Goal: Find specific page/section: Find specific page/section

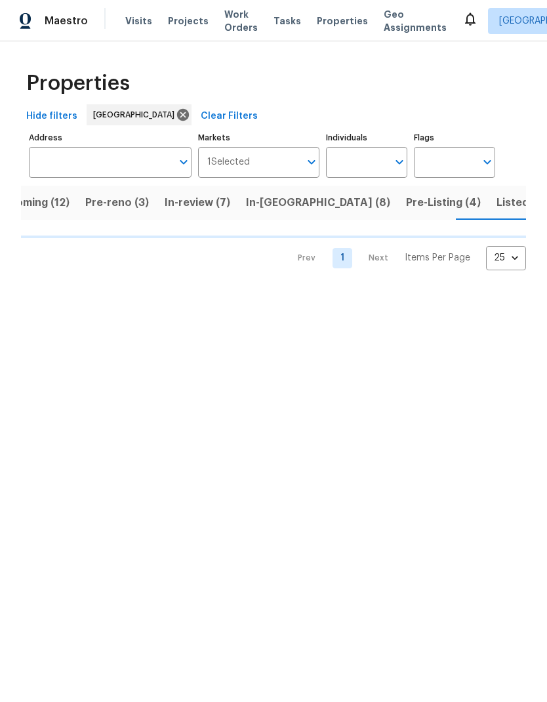
scroll to position [0, 35]
click at [362, 162] on input "Individuals" at bounding box center [357, 162] width 62 height 31
type input "ste"
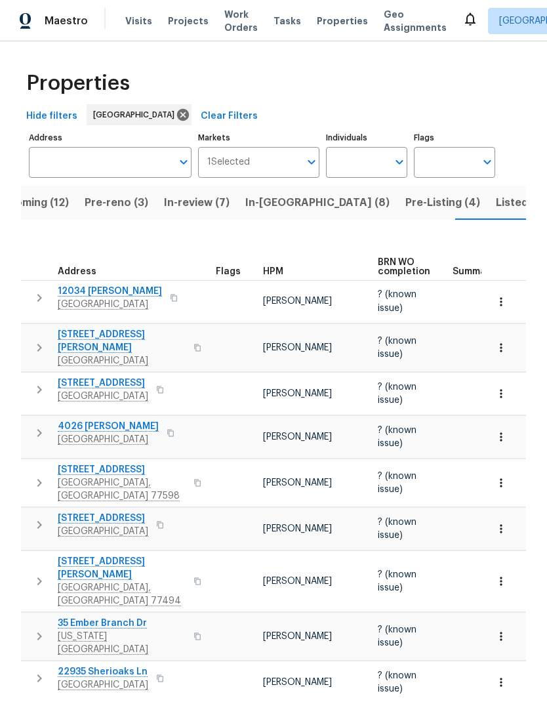
click at [367, 163] on input "Individuals" at bounding box center [357, 162] width 62 height 31
type input "[PERSON_NAME]"
click at [353, 205] on input "checkbox" at bounding box center [350, 204] width 28 height 28
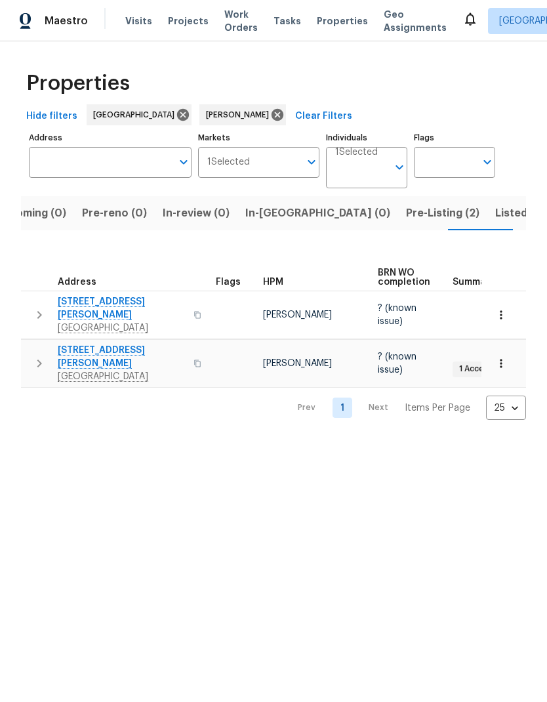
click at [46, 218] on span "Upcoming (0)" at bounding box center [30, 213] width 71 height 18
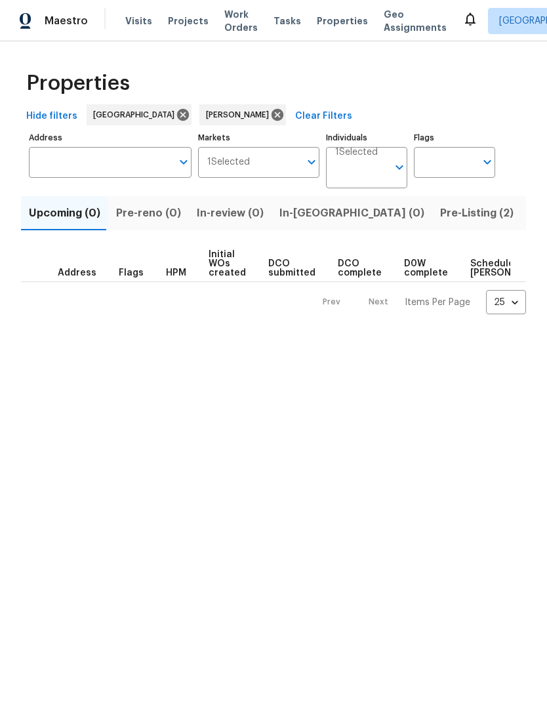
click at [440, 211] on span "Pre-Listing (2)" at bounding box center [476, 213] width 73 height 18
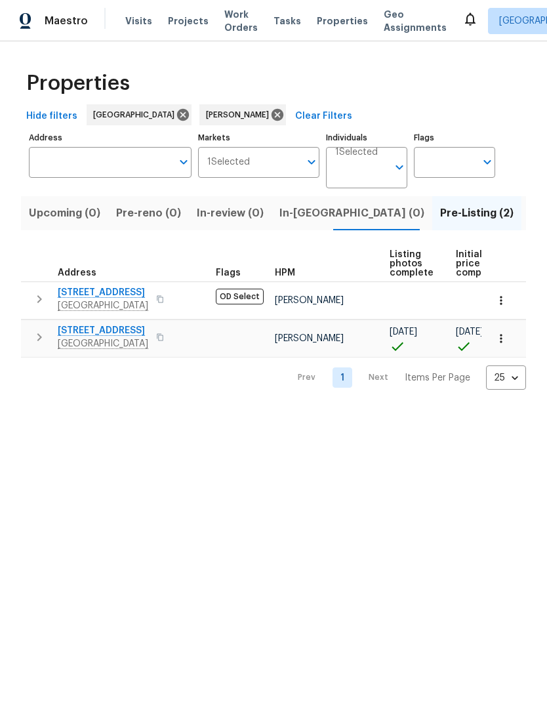
click at [506, 300] on icon "button" at bounding box center [500, 300] width 13 height 13
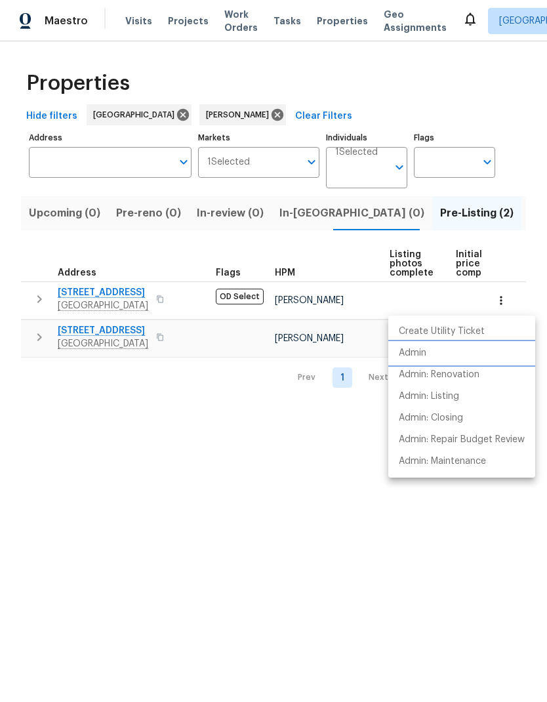
click at [426, 350] on p "Admin" at bounding box center [413, 353] width 28 height 14
click at [188, 496] on div at bounding box center [273, 351] width 547 height 702
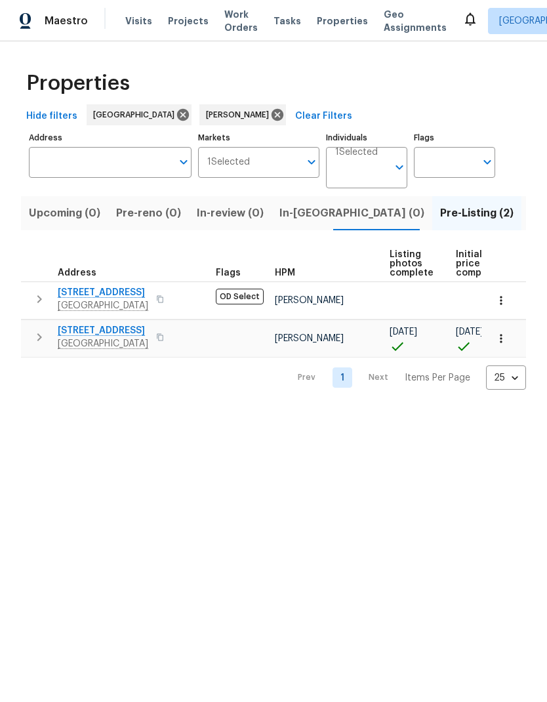
click at [133, 292] on span "[STREET_ADDRESS]" at bounding box center [103, 292] width 91 height 13
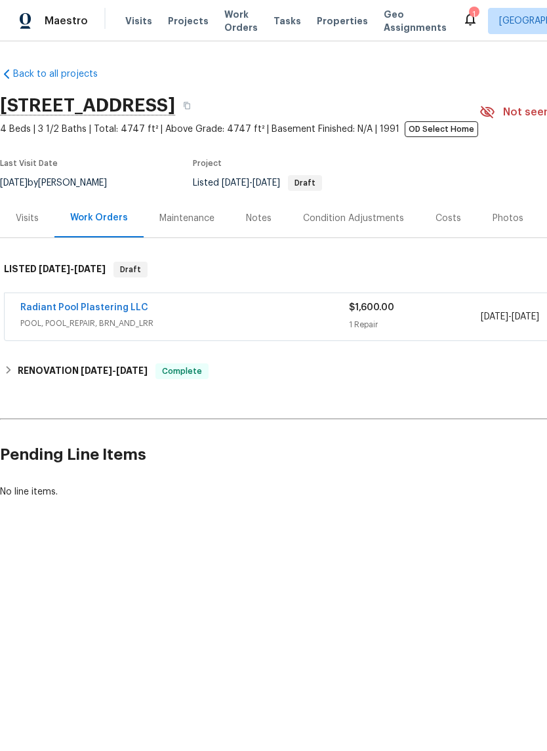
click at [117, 311] on link "Radiant Pool Plastering LLC" at bounding box center [84, 307] width 128 height 9
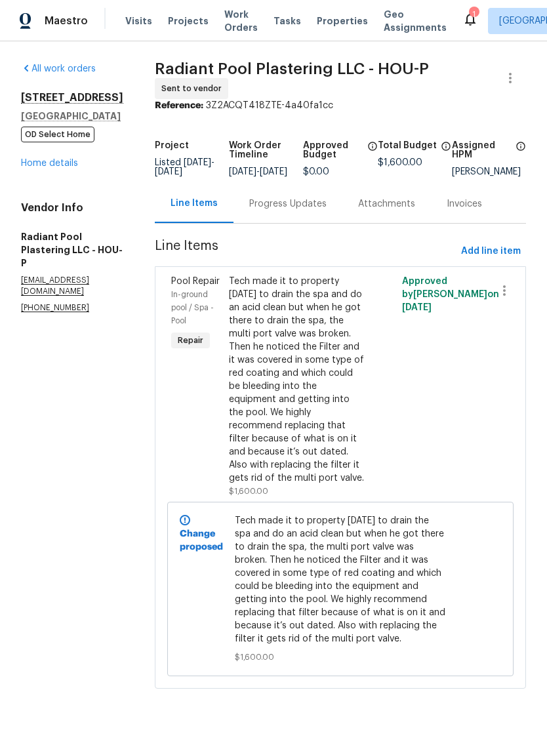
scroll to position [10, 0]
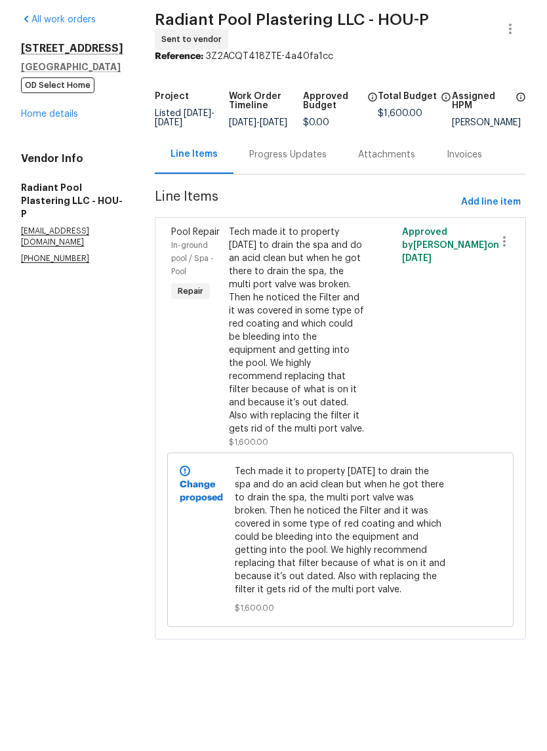
click at [58, 159] on link "Home details" at bounding box center [49, 163] width 57 height 9
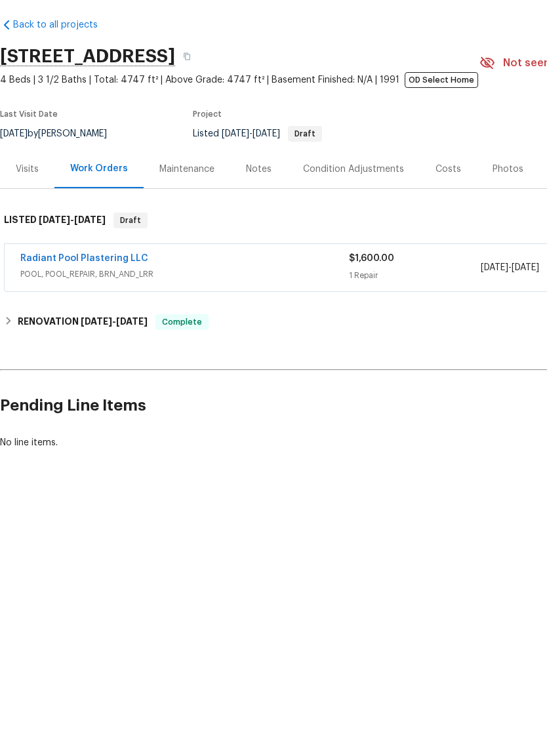
click at [499, 199] on div "Photos" at bounding box center [508, 218] width 62 height 39
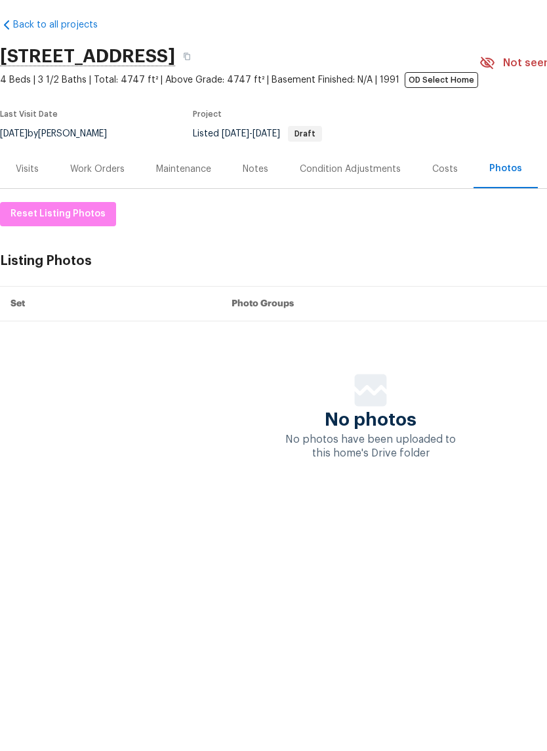
click at [27, 212] on div "Visits" at bounding box center [27, 218] width 23 height 13
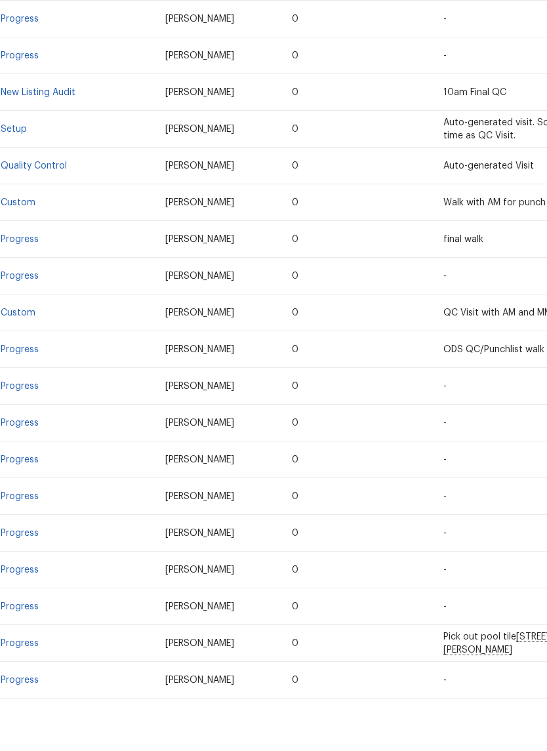
scroll to position [287, 0]
